Goal: Use online tool/utility: Utilize a website feature to perform a specific function

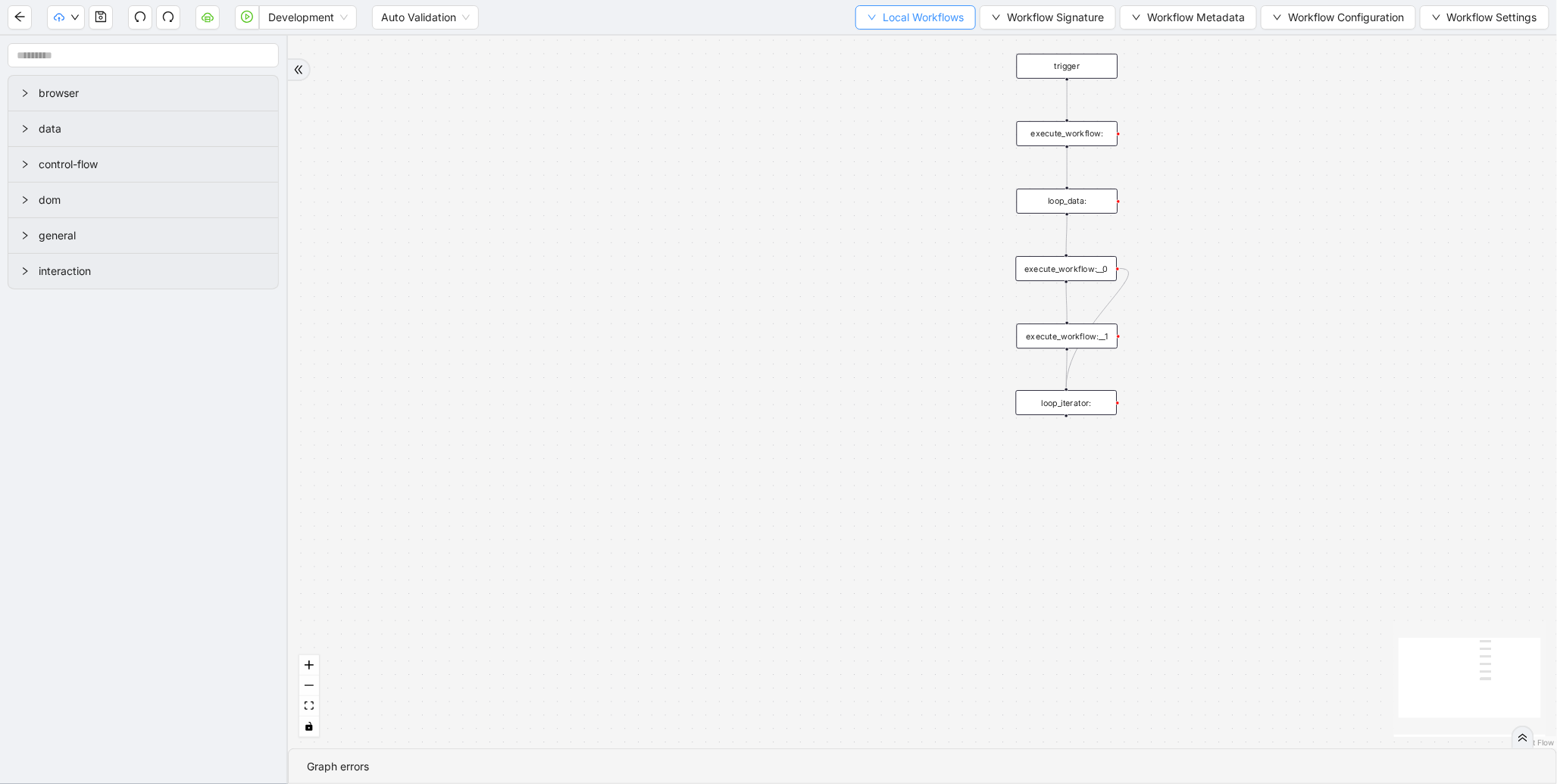
click at [897, 14] on span "Local Workflows" at bounding box center [923, 17] width 81 height 17
click at [883, 45] on span "Select" at bounding box center [909, 46] width 99 height 17
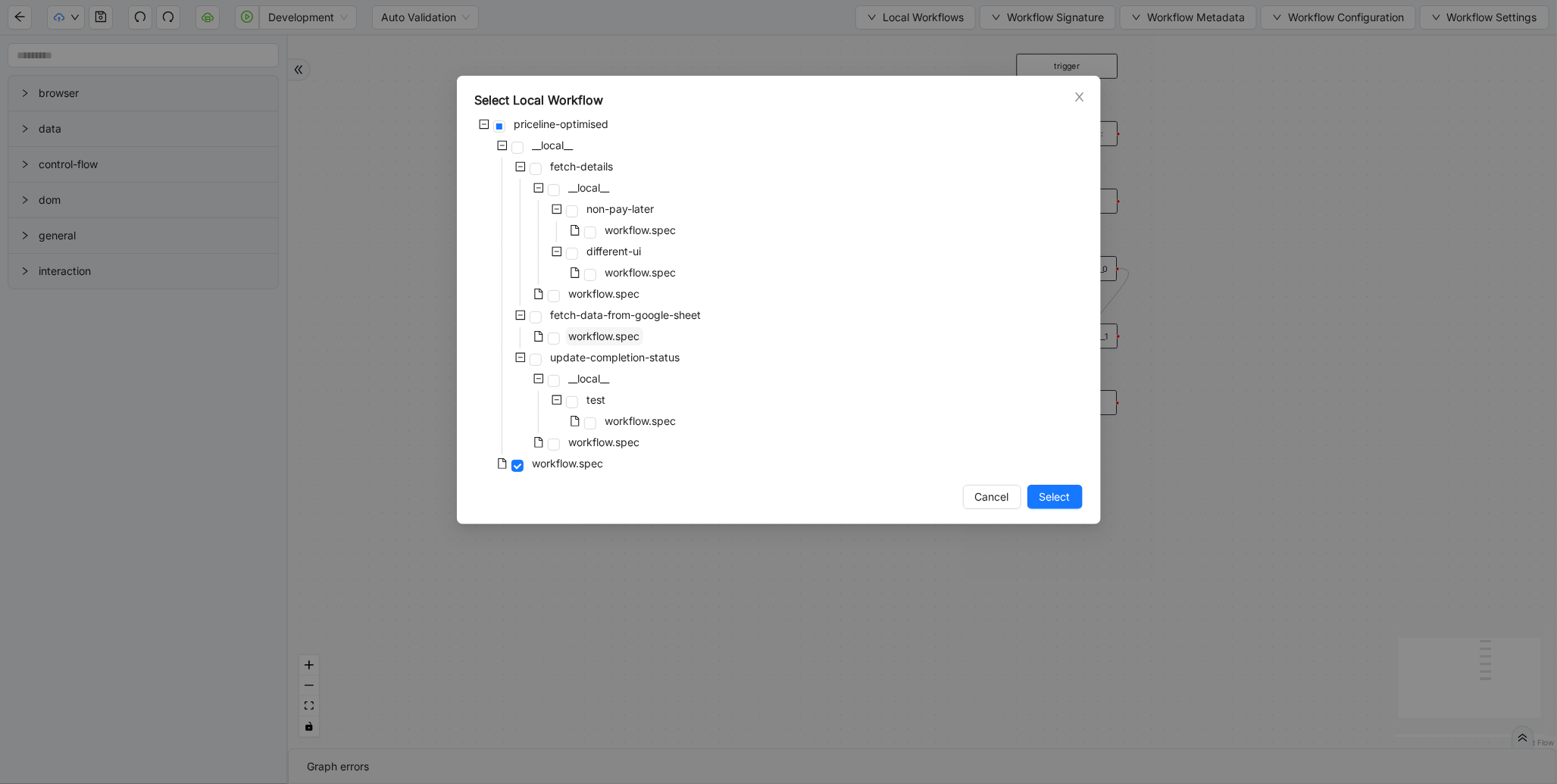
click at [620, 327] on span "workflow.spec" at bounding box center [604, 336] width 77 height 18
click at [1064, 495] on span "Select" at bounding box center [1055, 496] width 31 height 17
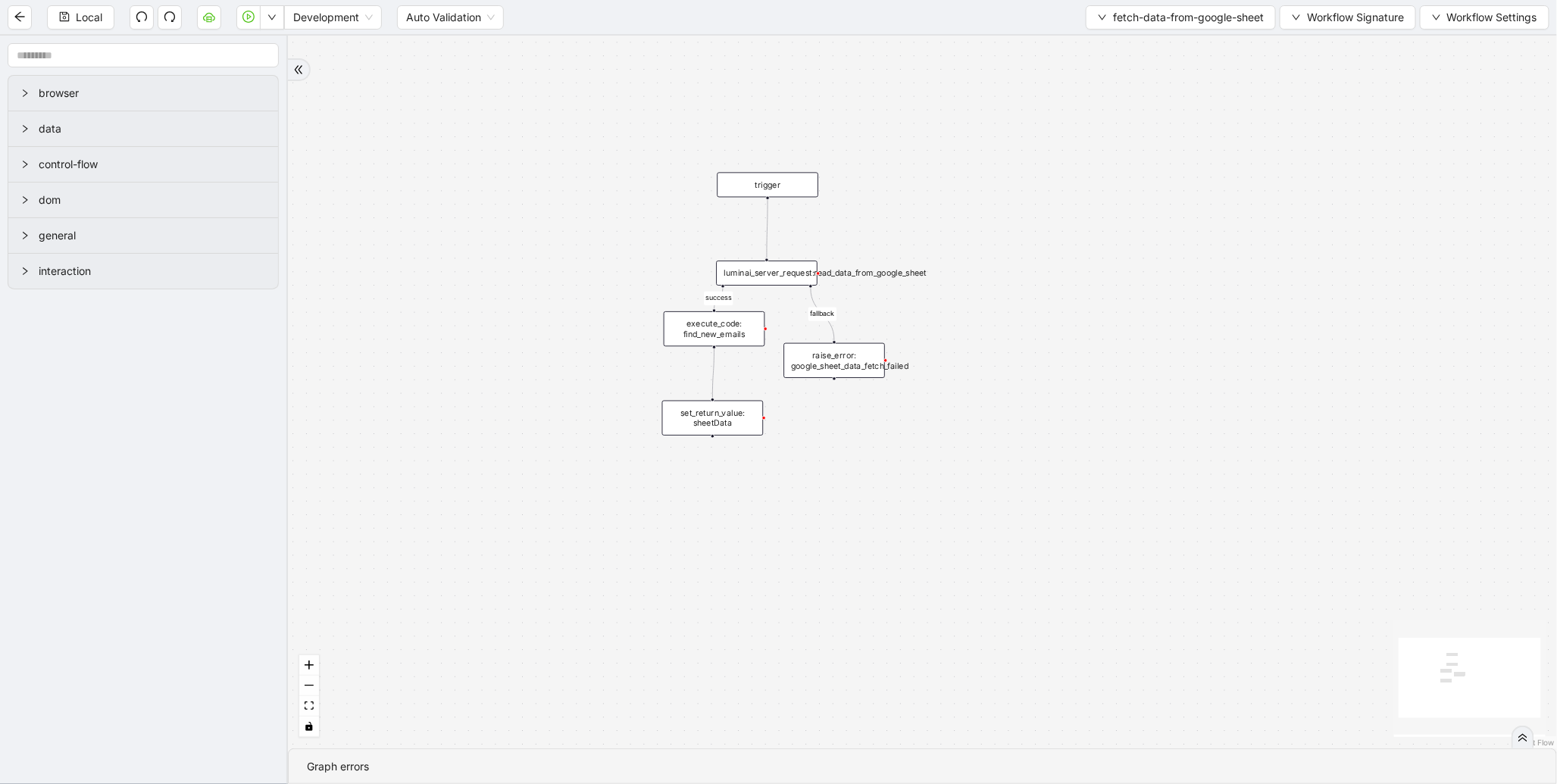
drag, startPoint x: 902, startPoint y: 312, endPoint x: 441, endPoint y: 478, distance: 490.0
click at [437, 478] on div "success fallback trigger luminai_server_request:read_data_from_google_sheet set…" at bounding box center [922, 392] width 1269 height 712
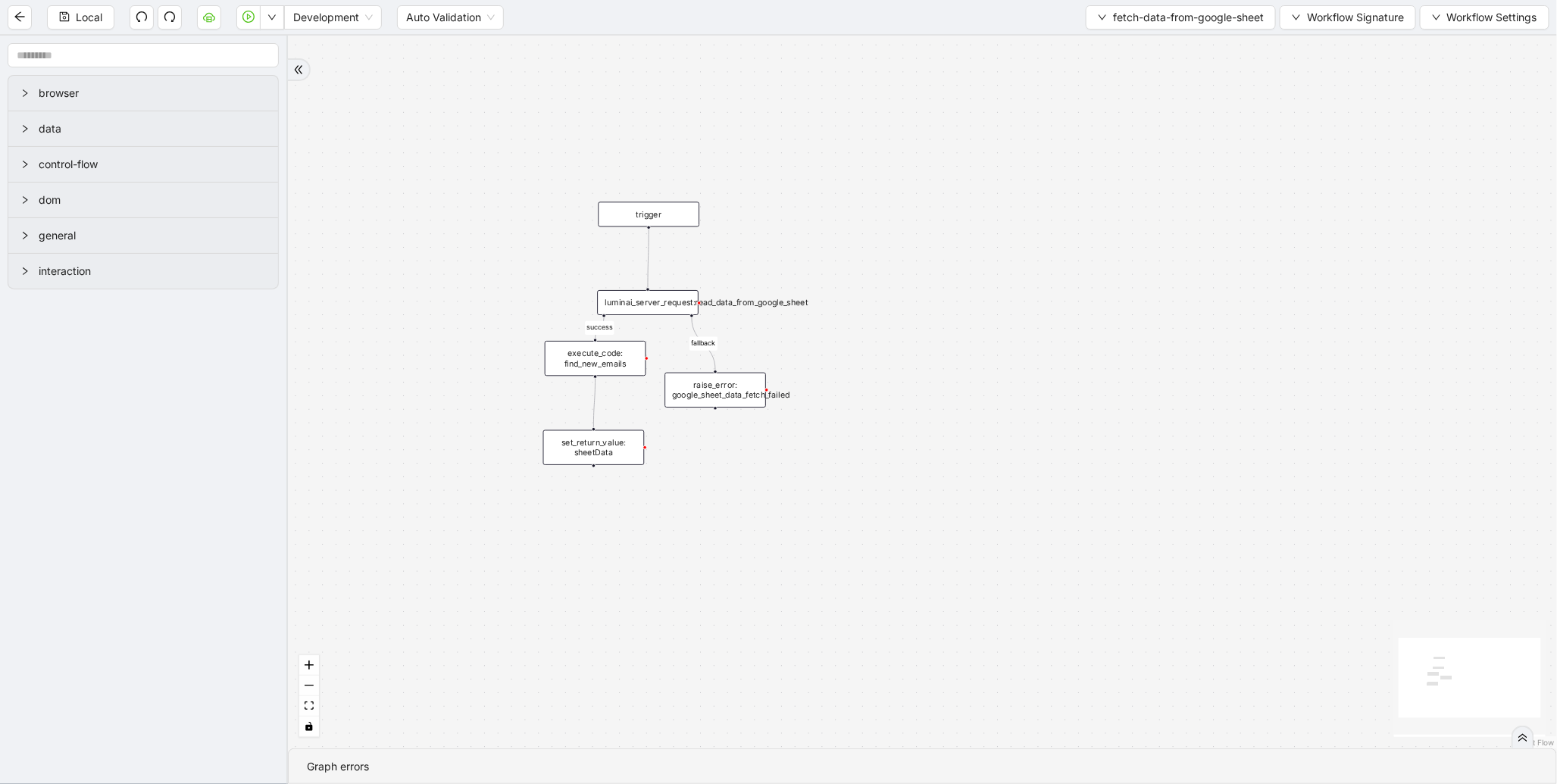
click at [610, 379] on div "success fallback trigger luminai_server_request:read_data_from_google_sheet set…" at bounding box center [922, 392] width 1269 height 712
click at [610, 367] on div "execute_code: find_new_emails" at bounding box center [595, 359] width 101 height 35
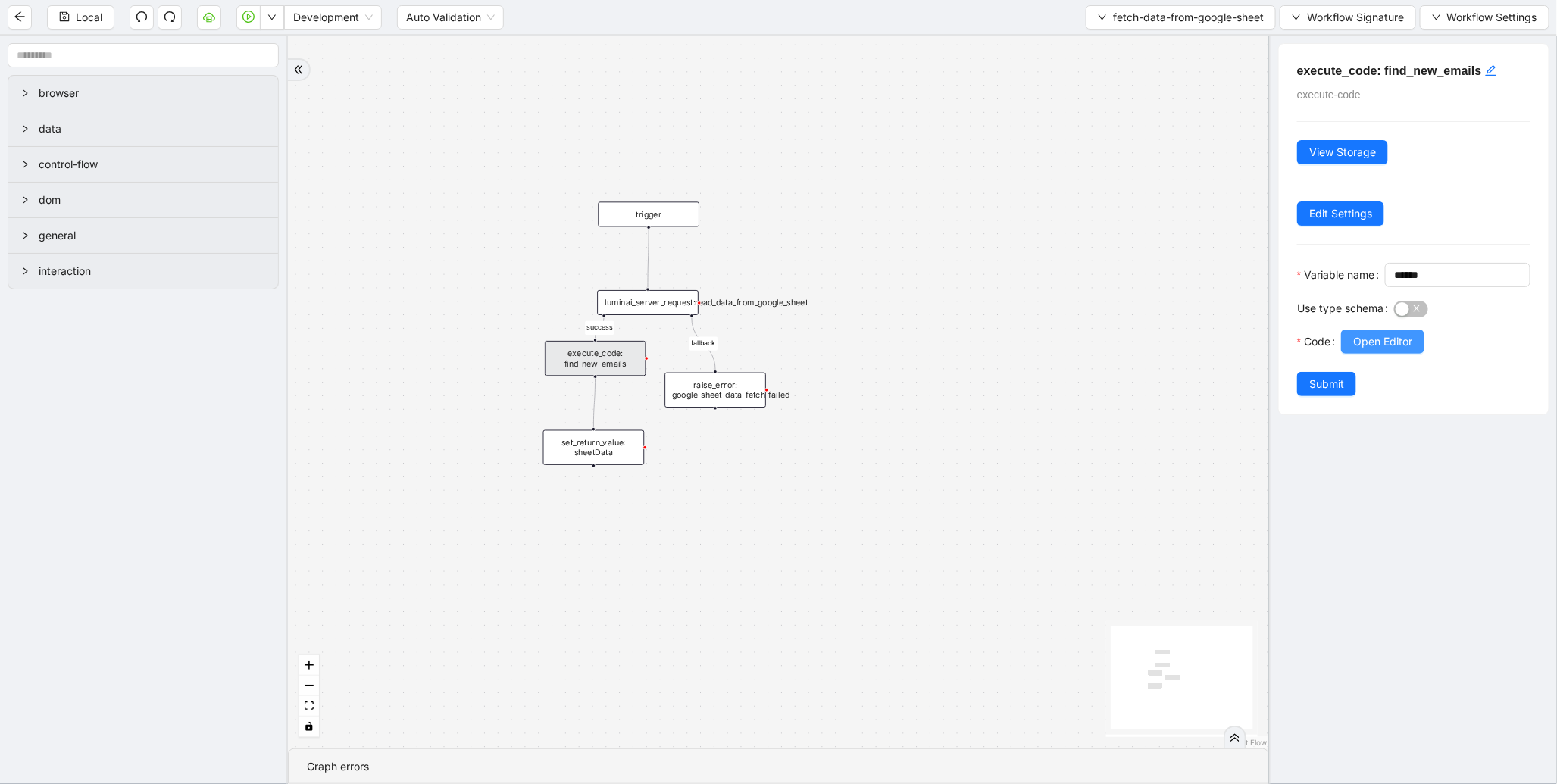
click at [1376, 354] on button "Open Editor" at bounding box center [1383, 341] width 84 height 24
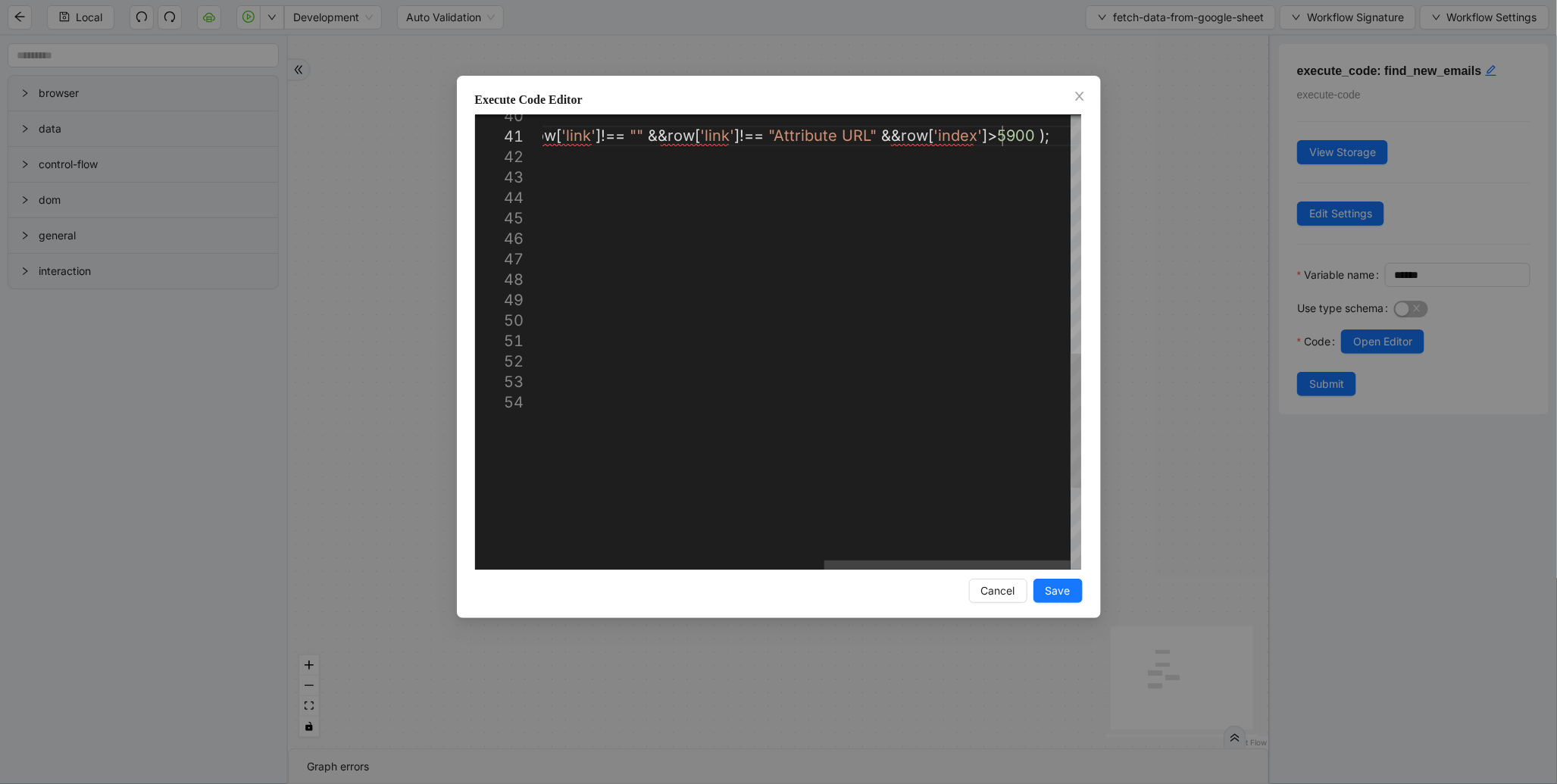
click at [998, 127] on div "return values . filter (( row ) => ( row [ 'completionStatus' ] === "" || row […" at bounding box center [506, 76] width 1150 height 1539
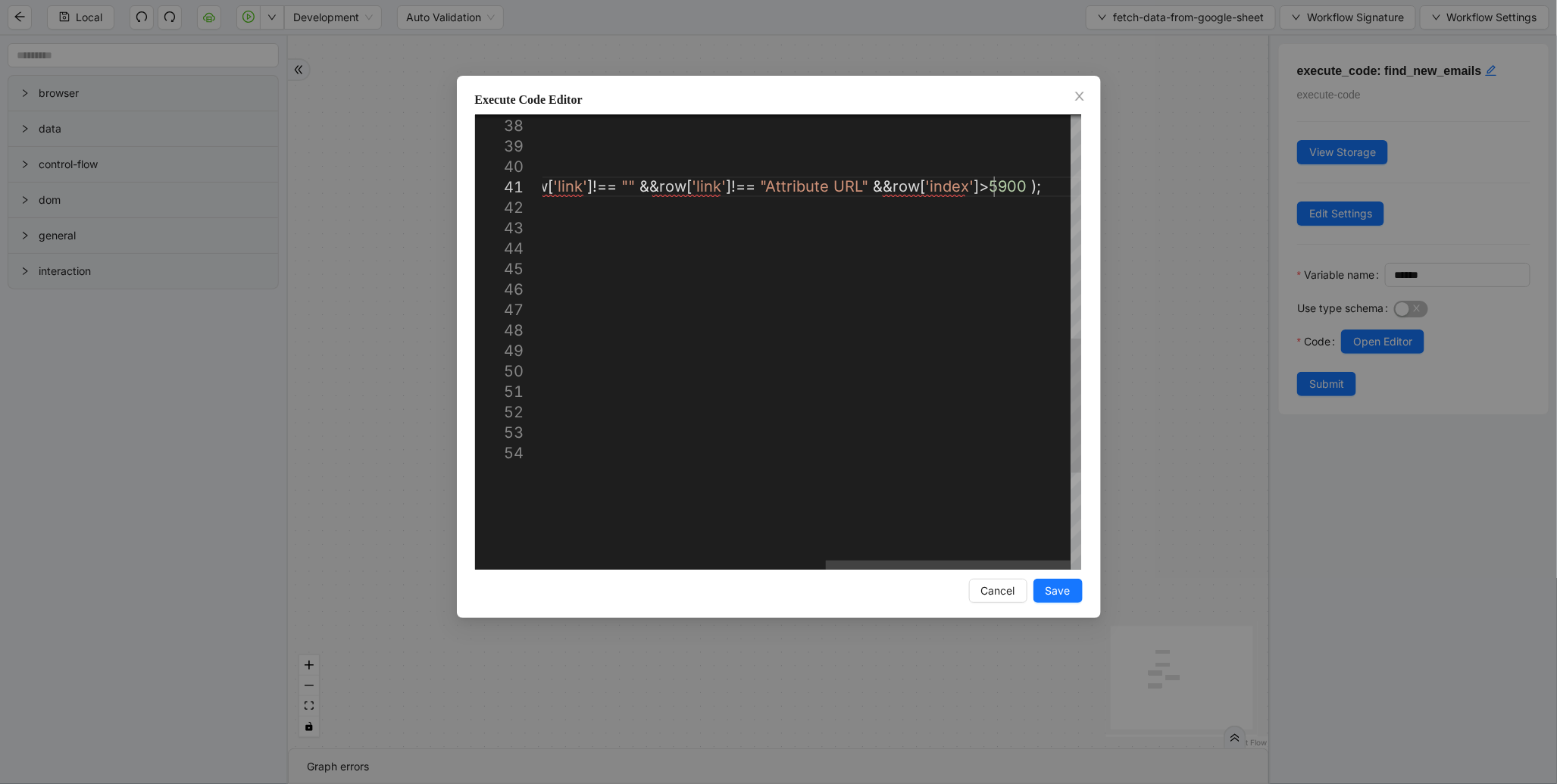
click at [993, 183] on div "return values . filter (( row ) => ( row [ 'completionStatus' ] === "" || row […" at bounding box center [502, 127] width 1158 height 1539
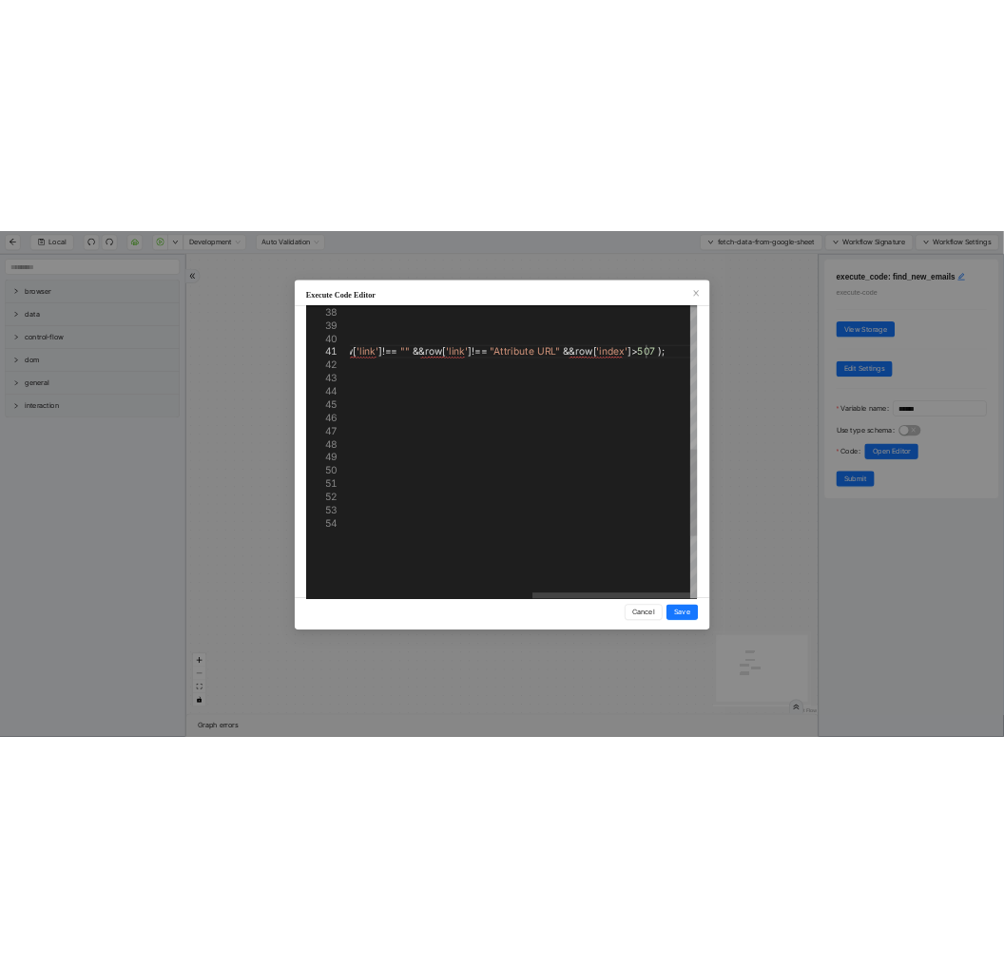
scroll to position [0, 1797]
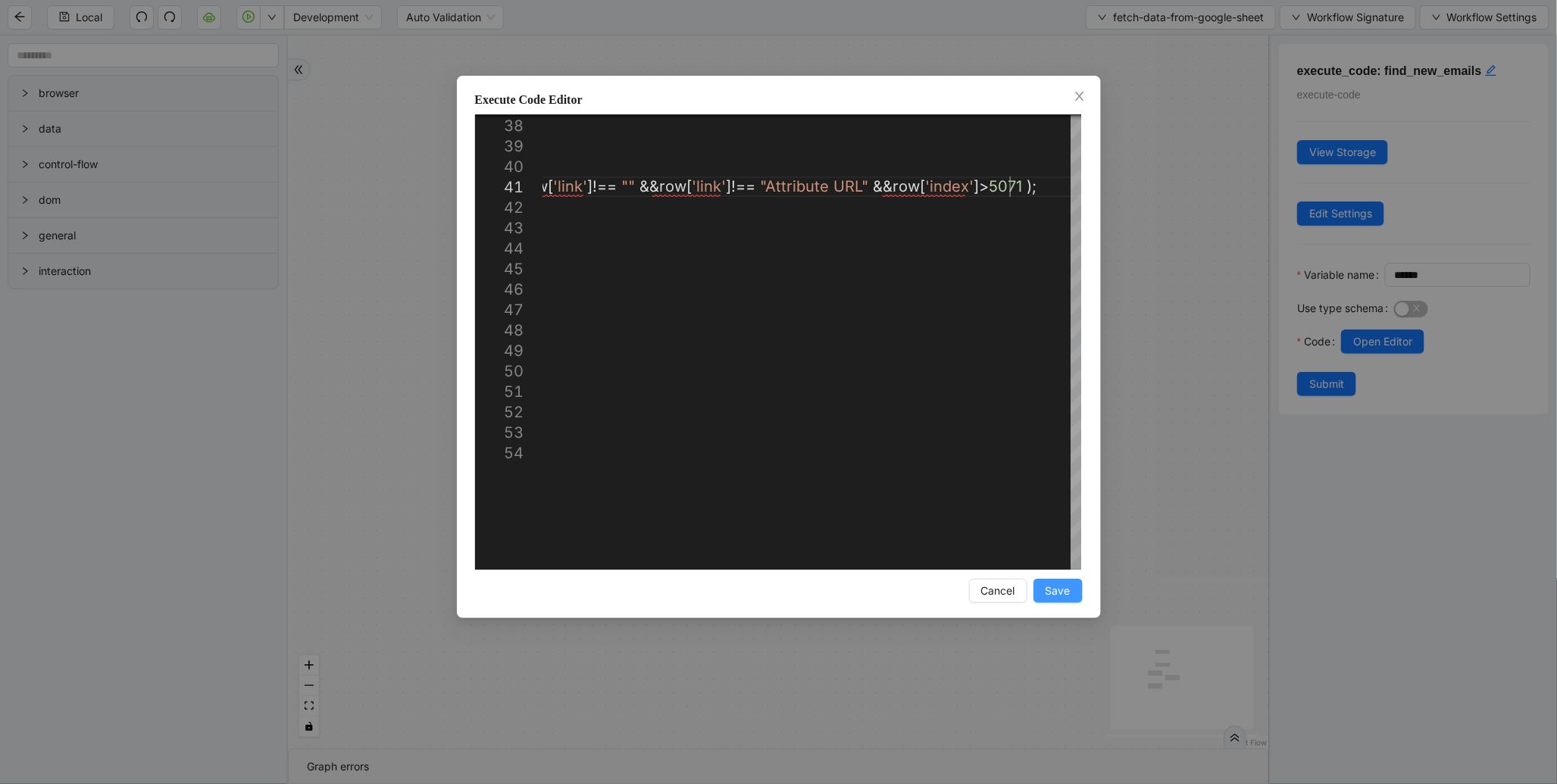
type textarea "**********"
click at [1062, 586] on span "Save" at bounding box center [1058, 590] width 25 height 17
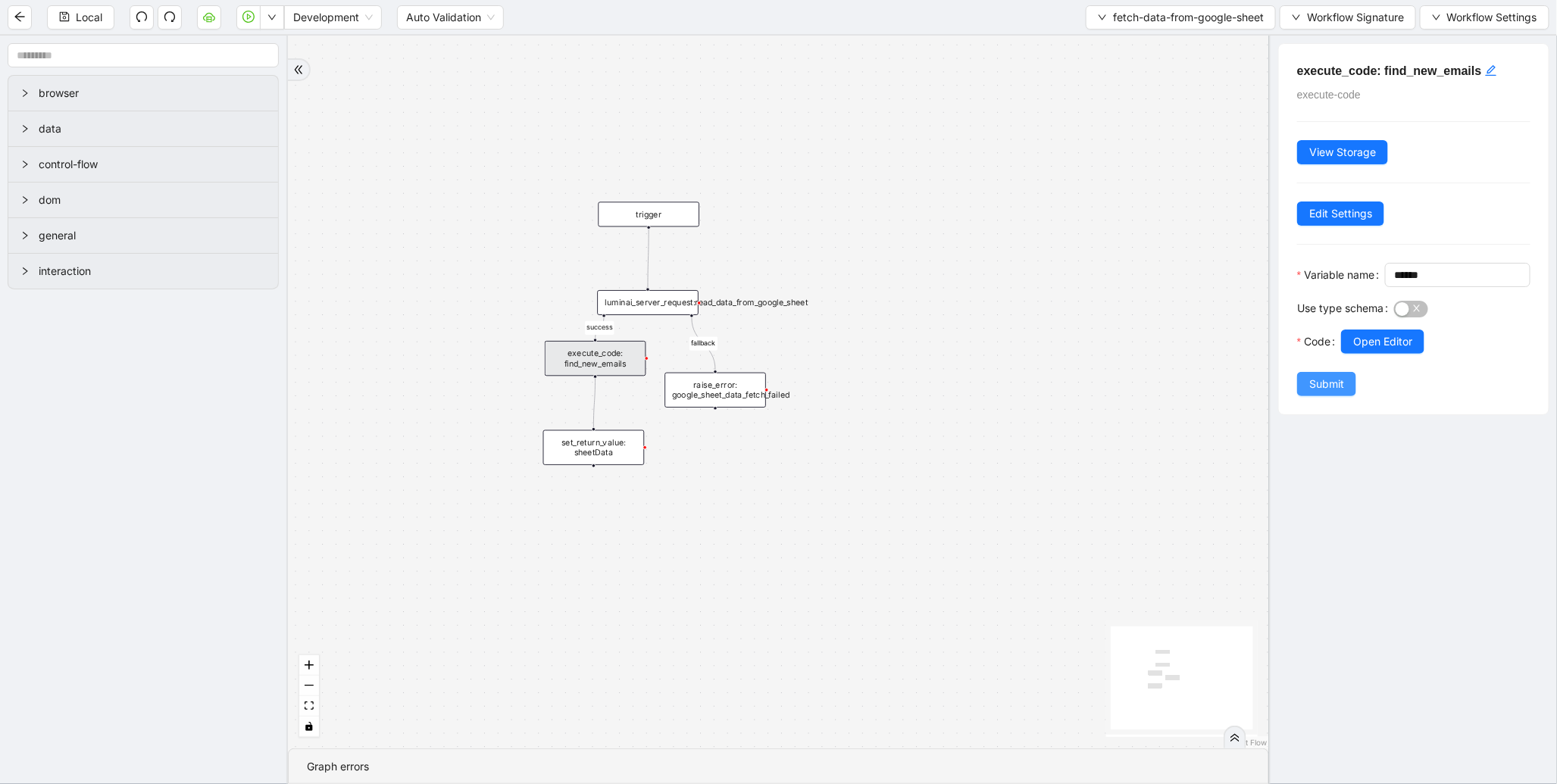
click at [1314, 392] on span "Submit" at bounding box center [1327, 383] width 35 height 17
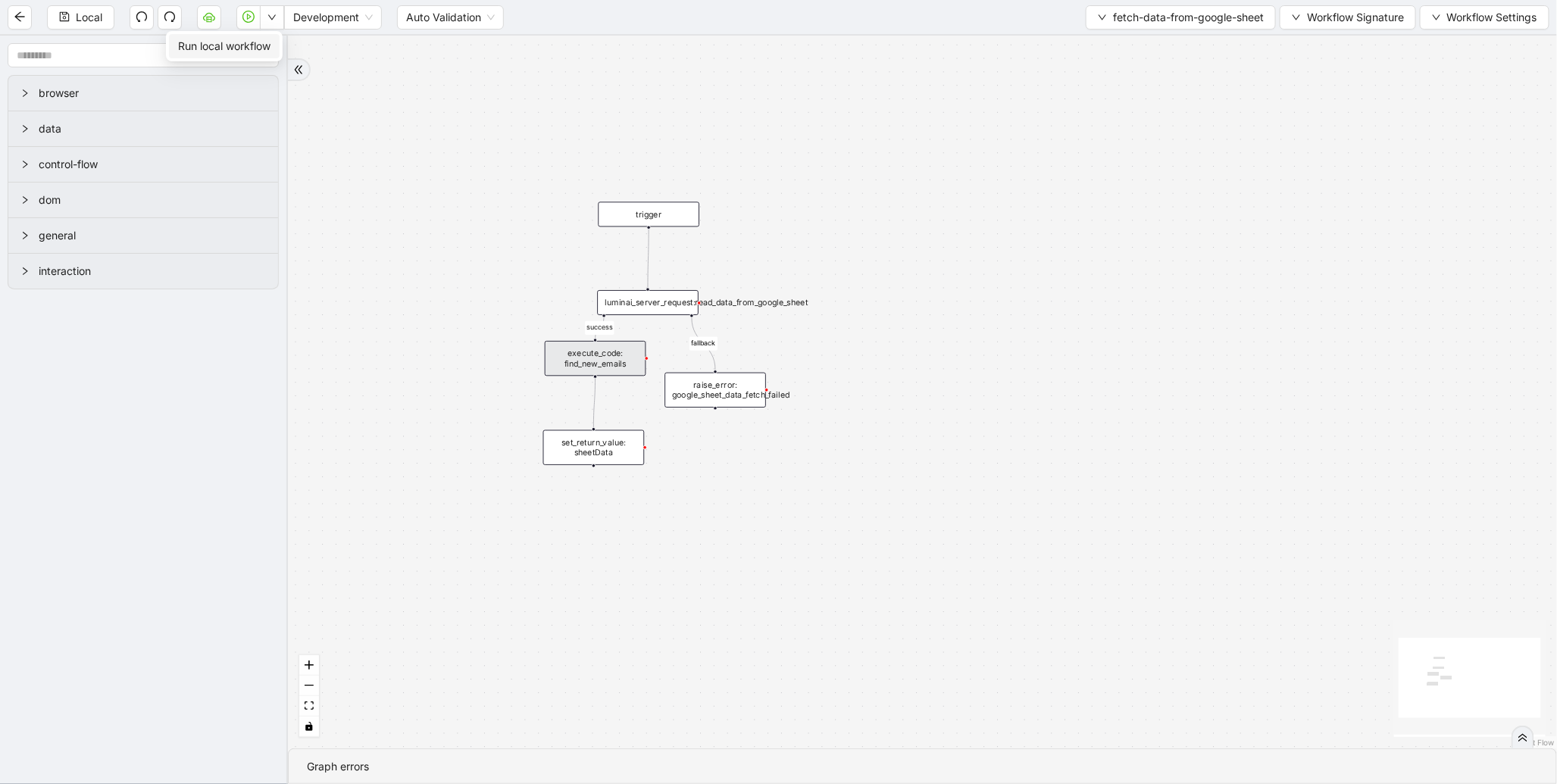
click at [260, 42] on span "Run local workflow" at bounding box center [224, 46] width 92 height 17
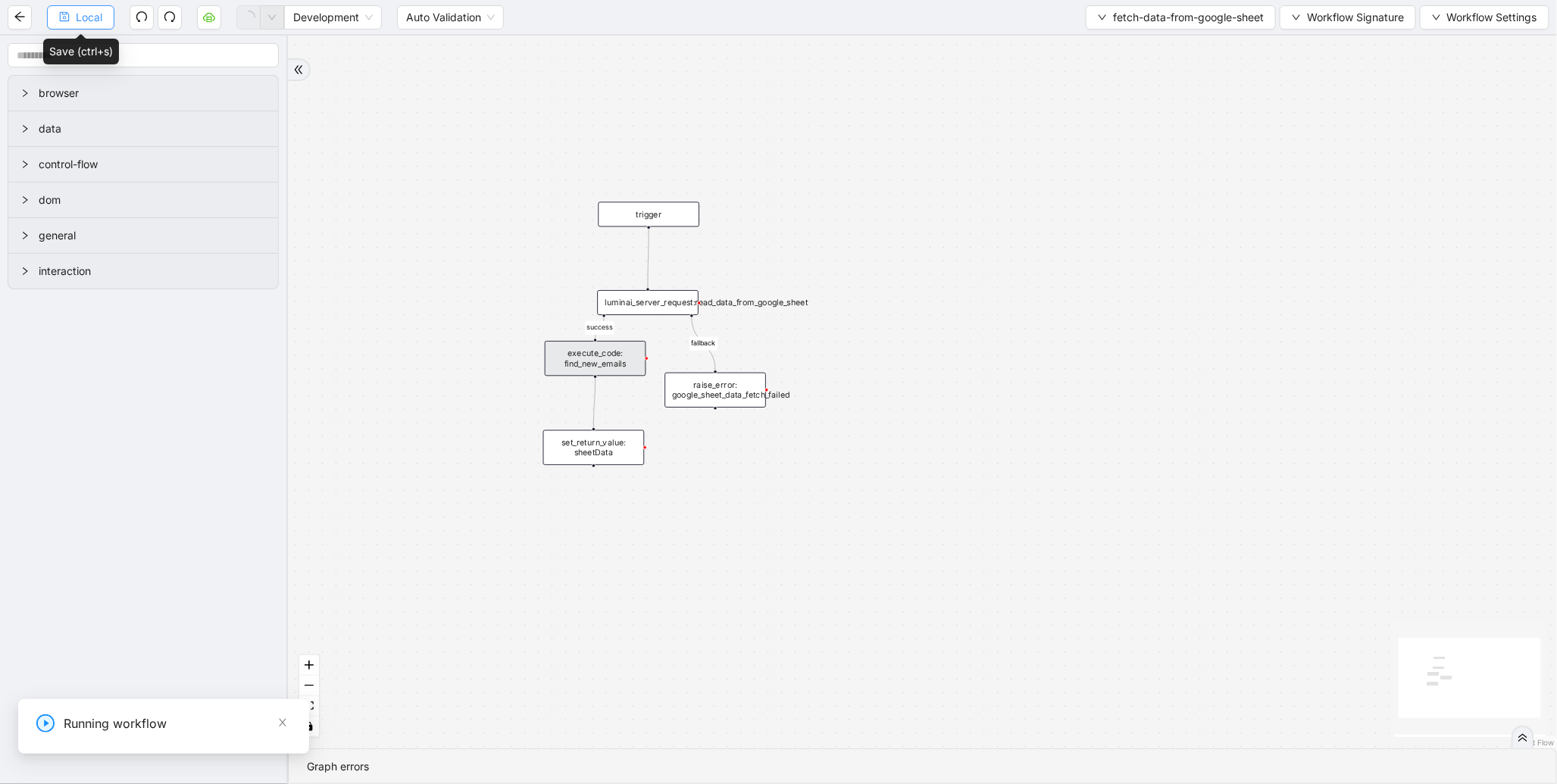
click at [91, 18] on span "Local" at bounding box center [88, 17] width 26 height 17
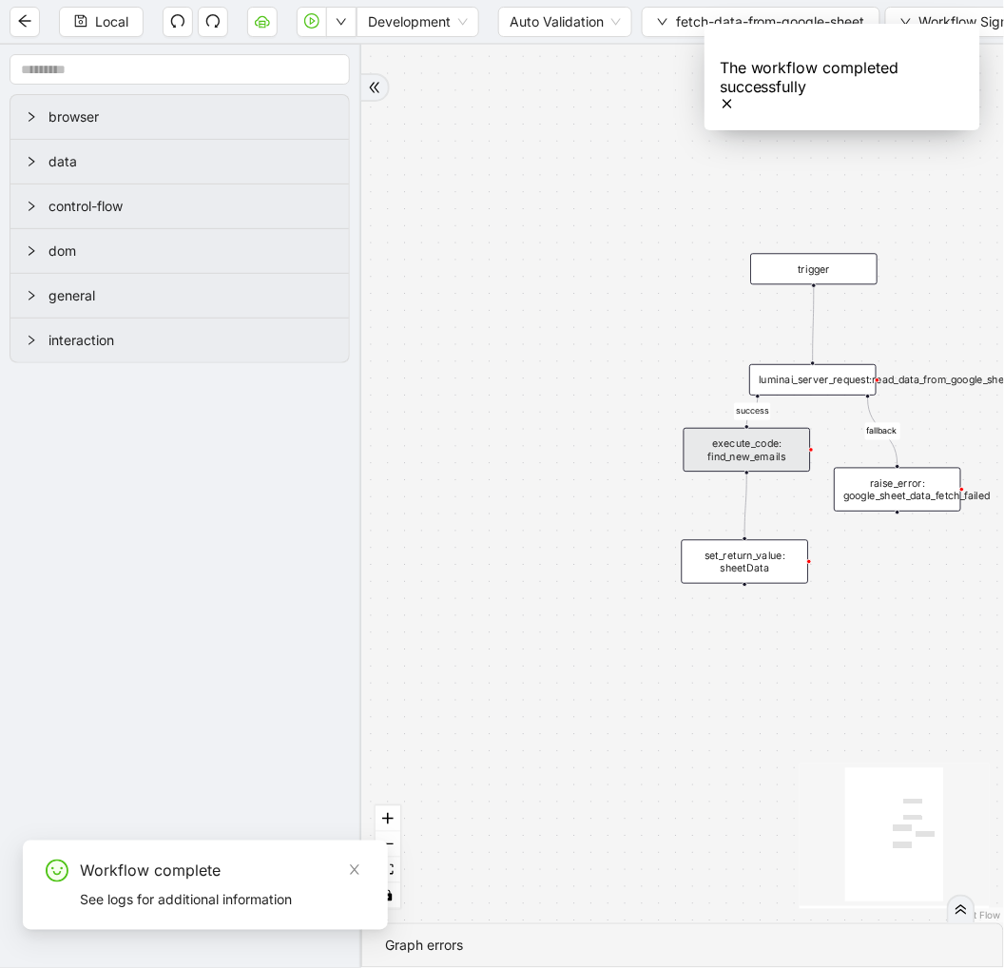
click at [673, 204] on div "success fallback trigger luminai_server_request:read_data_from_google_sheet set…" at bounding box center [682, 484] width 643 height 878
click at [317, 24] on icon "play-circle" at bounding box center [311, 20] width 15 height 15
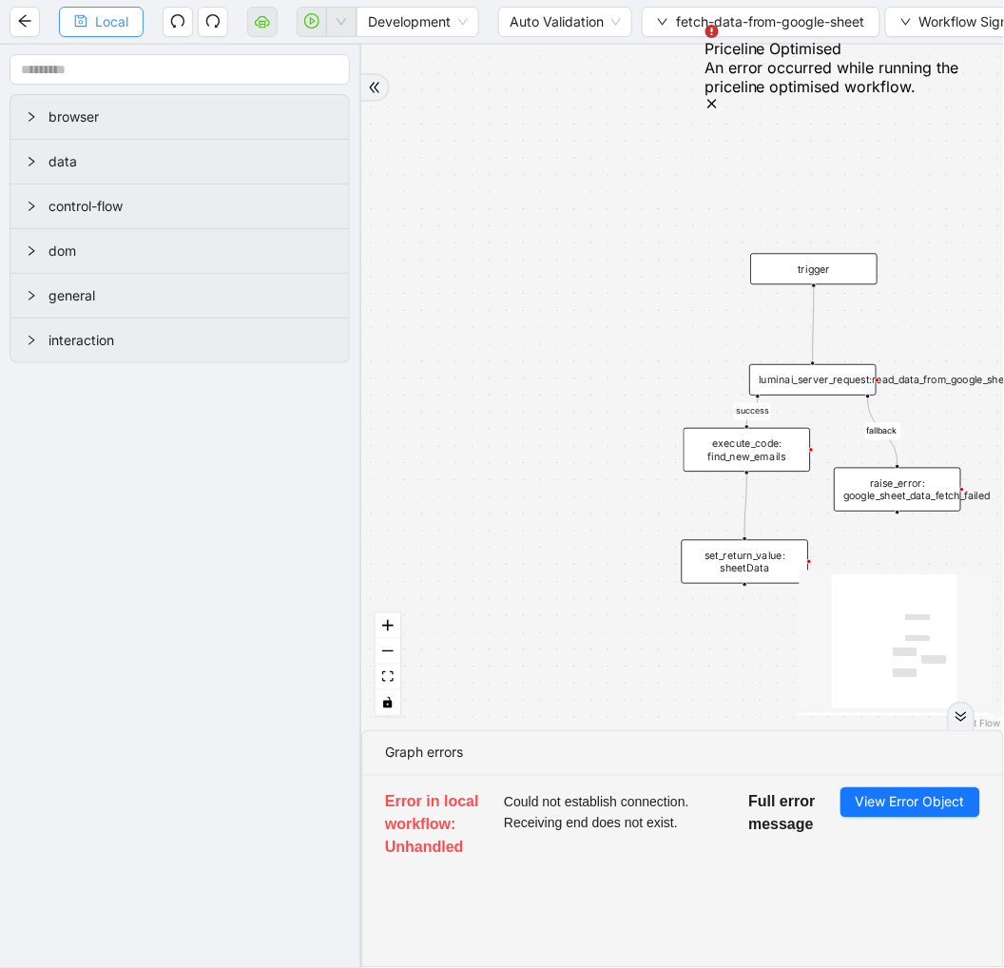
click at [111, 19] on span "Local" at bounding box center [111, 21] width 33 height 21
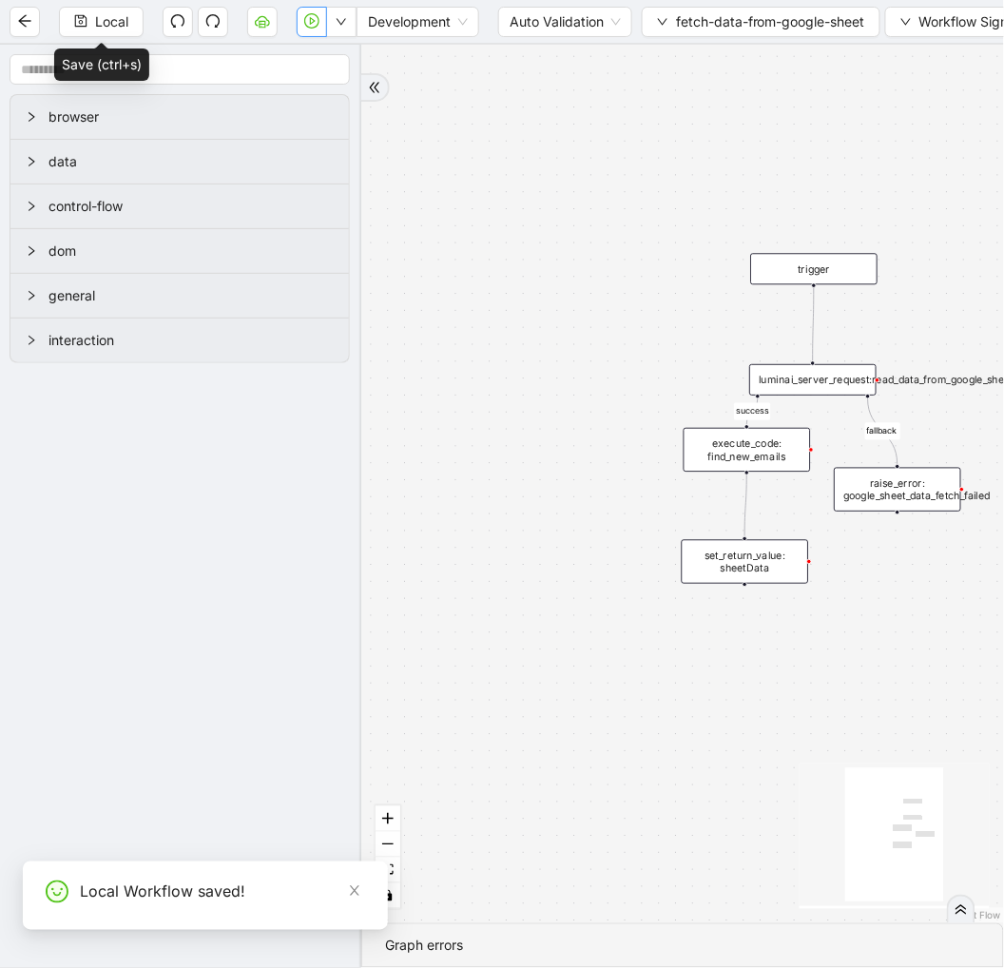
click at [312, 24] on icon "play-circle" at bounding box center [311, 20] width 15 height 15
